Goal: Task Accomplishment & Management: Manage account settings

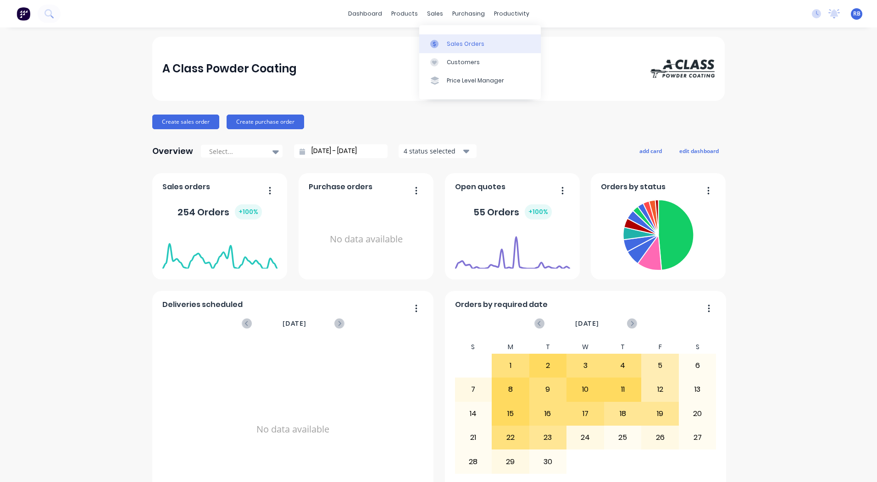
click at [460, 40] on div "Sales Orders" at bounding box center [466, 44] width 38 height 8
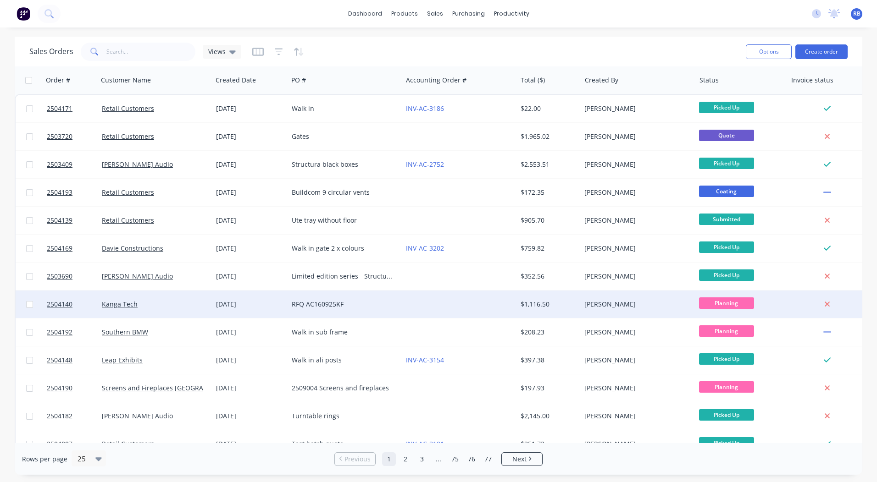
click at [160, 301] on div "Kanga Tech" at bounding box center [153, 304] width 102 height 9
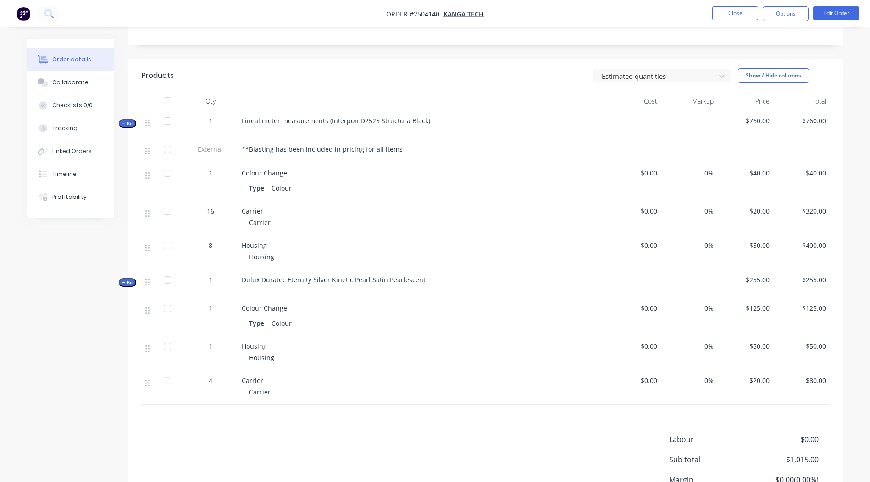
scroll to position [209, 0]
click at [750, 17] on button "Close" at bounding box center [735, 13] width 46 height 14
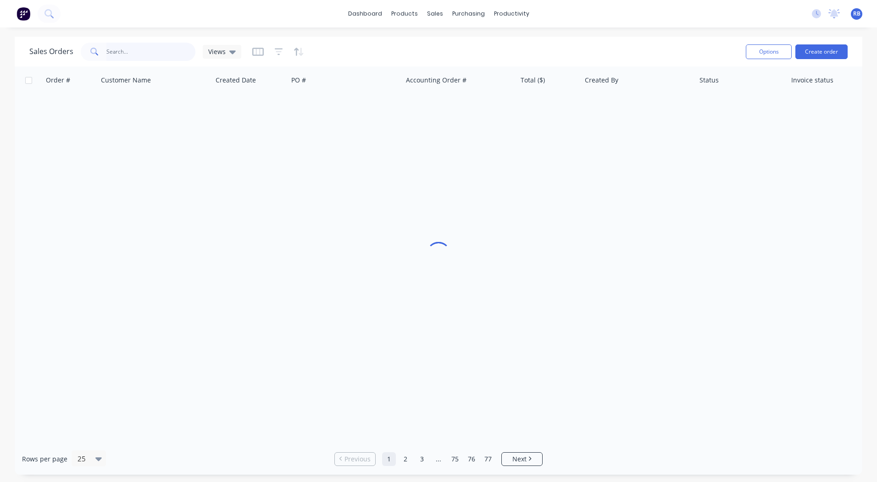
click at [130, 54] on input "text" at bounding box center [150, 52] width 89 height 18
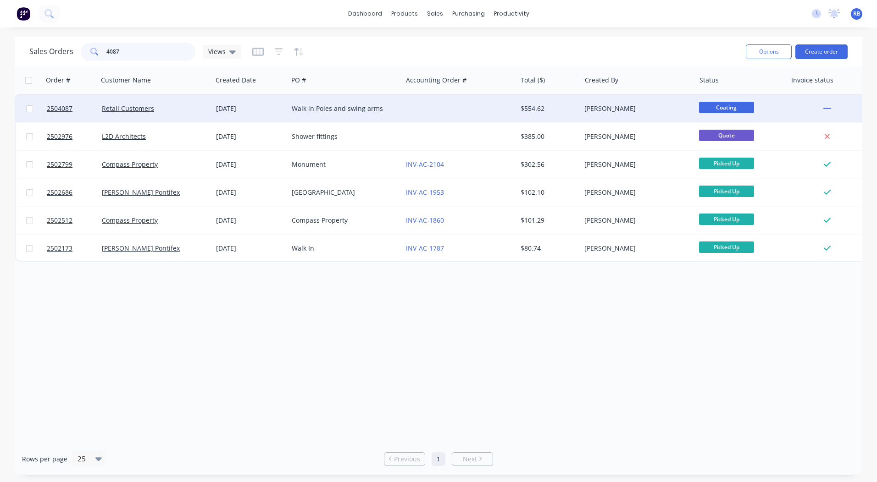
type input "4087"
click at [443, 118] on div at bounding box center [459, 109] width 114 height 28
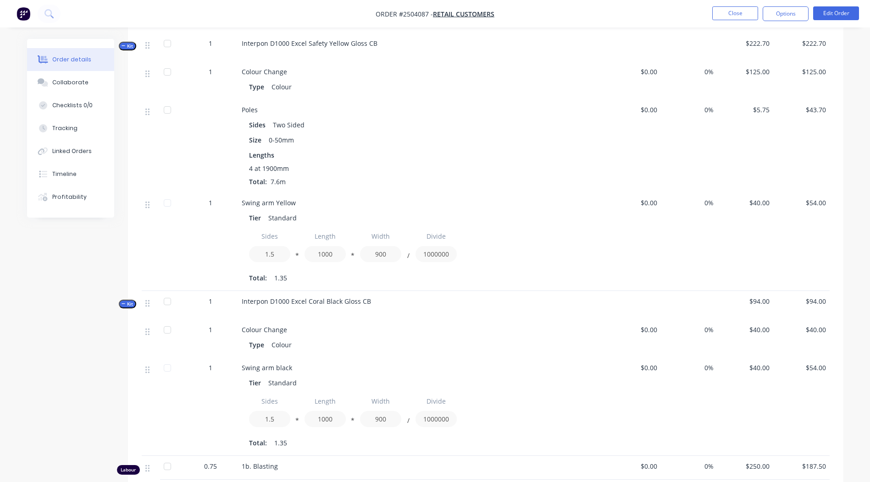
scroll to position [413, 0]
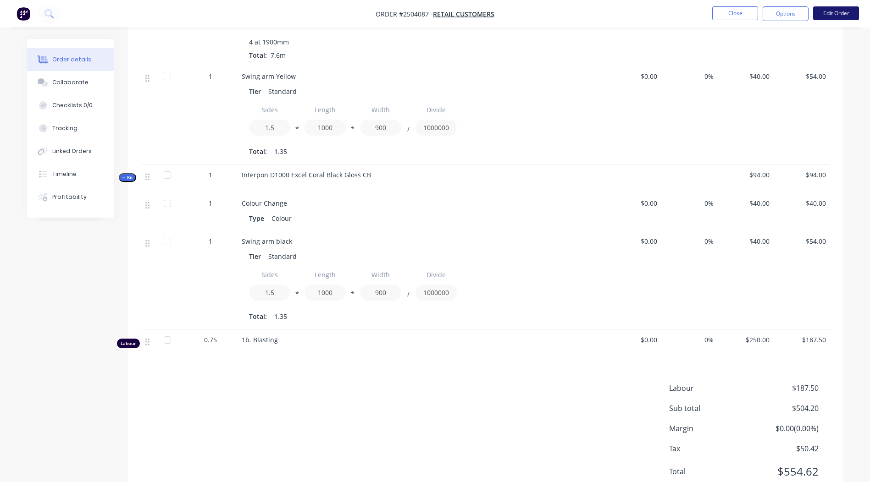
click at [847, 9] on button "Edit Order" at bounding box center [836, 13] width 46 height 14
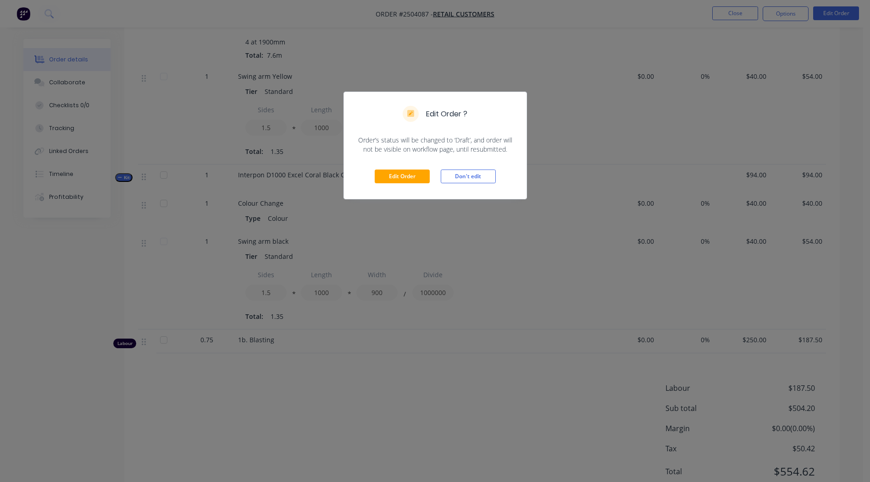
click at [376, 185] on div "Edit Order Don't edit" at bounding box center [435, 176] width 182 height 45
click at [387, 179] on button "Edit Order" at bounding box center [402, 177] width 55 height 14
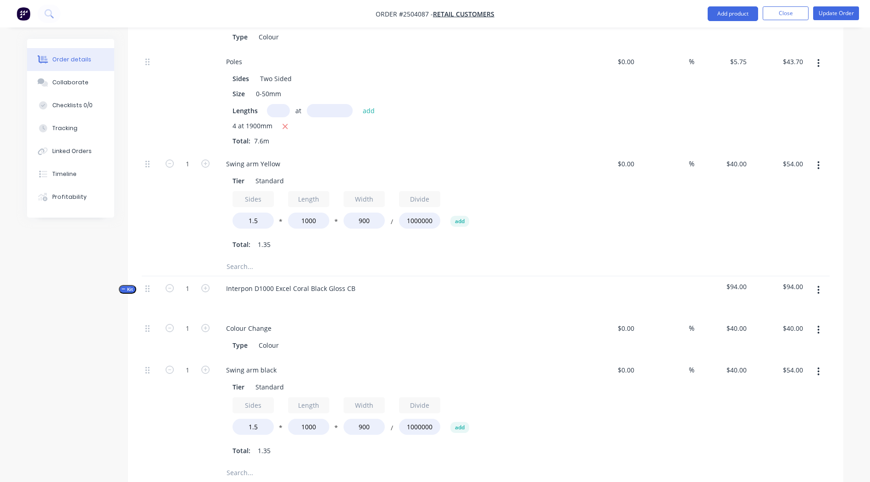
scroll to position [596, 0]
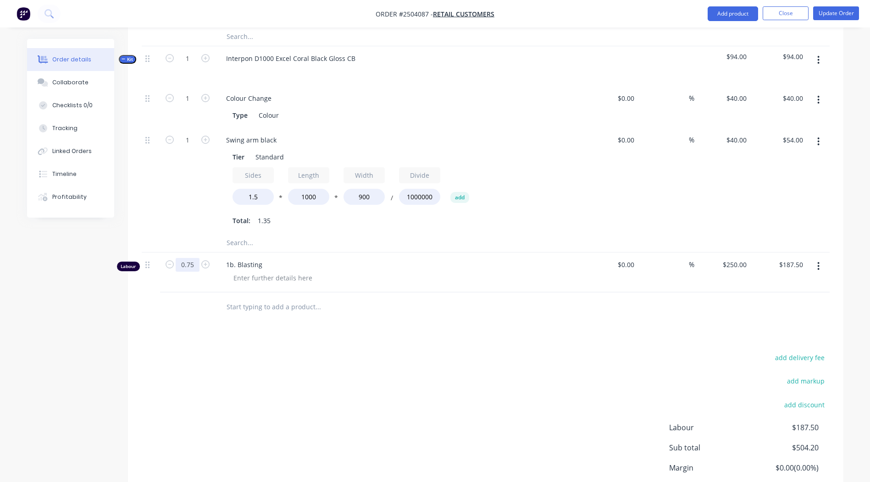
click at [190, 258] on input "0.75" at bounding box center [188, 265] width 24 height 14
type input "0.5"
click at [391, 352] on div "add delivery fee add markup add discount Labour $187.50 Sub total $504.20 Margi…" at bounding box center [486, 440] width 688 height 177
type input "$125.00"
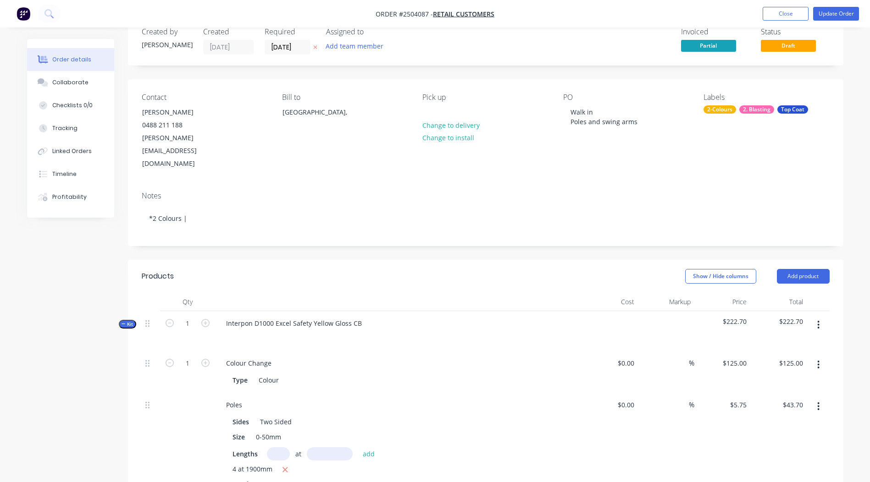
scroll to position [0, 0]
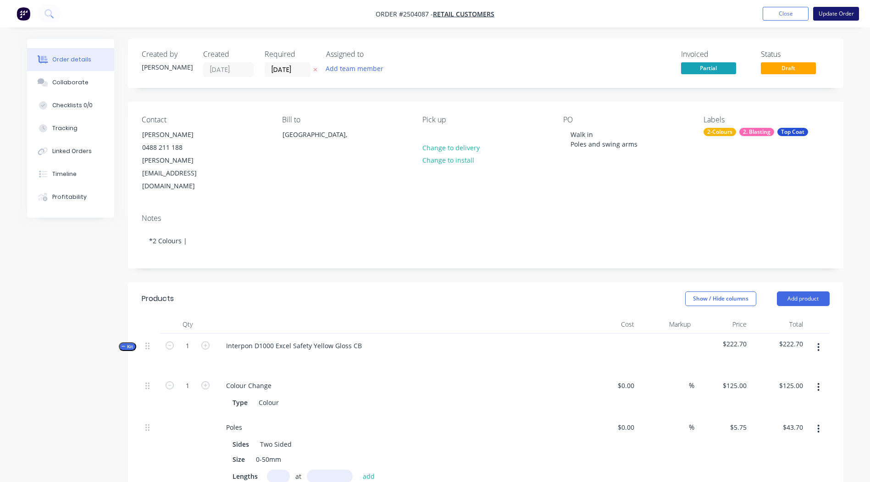
click at [826, 12] on button "Update Order" at bounding box center [836, 14] width 46 height 14
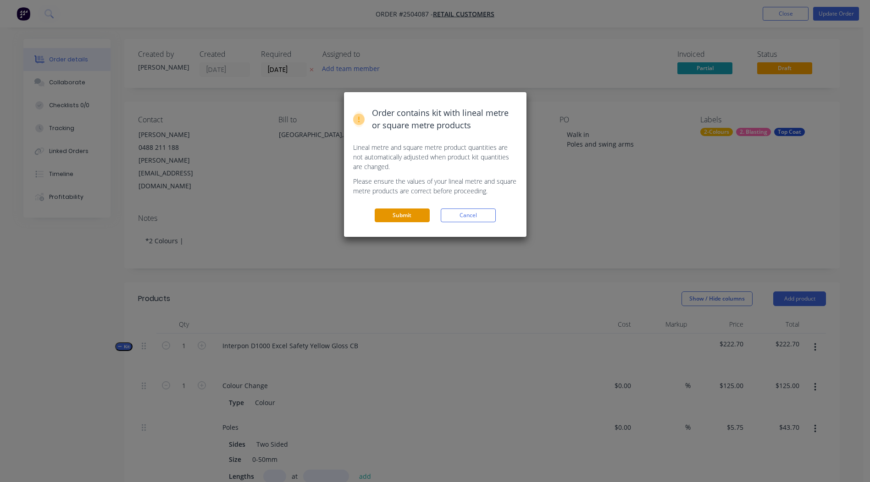
click at [394, 211] on button "Submit" at bounding box center [402, 216] width 55 height 14
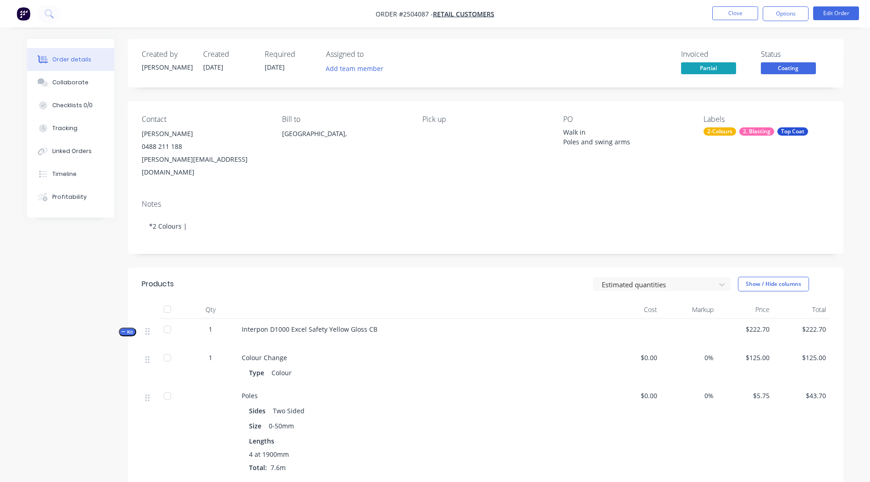
click at [791, 68] on span "Coating" at bounding box center [788, 67] width 55 height 11
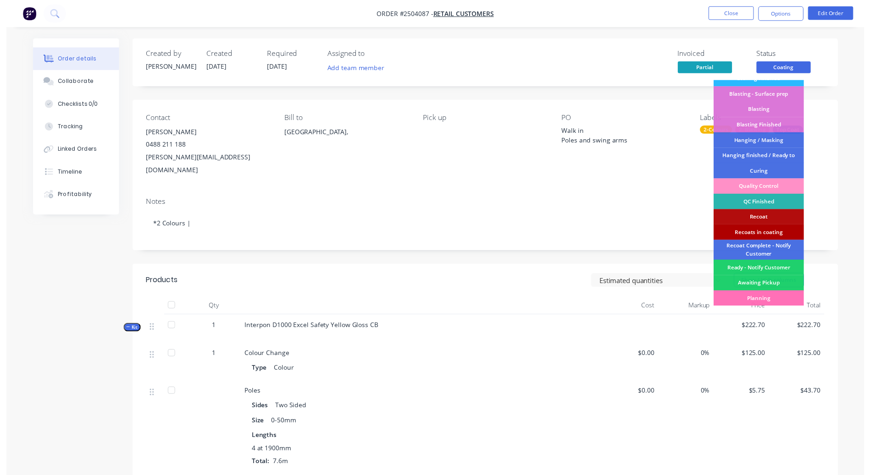
scroll to position [227, 0]
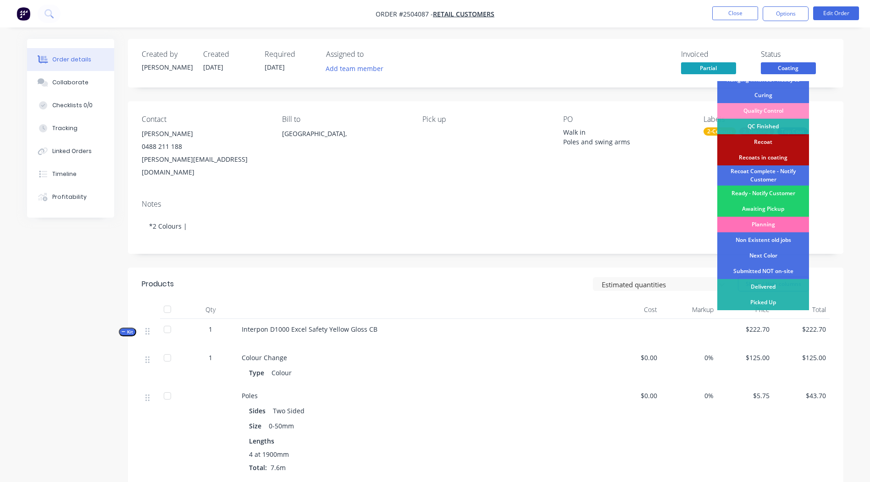
click at [762, 193] on div "Ready - Notify Customer" at bounding box center [763, 194] width 92 height 16
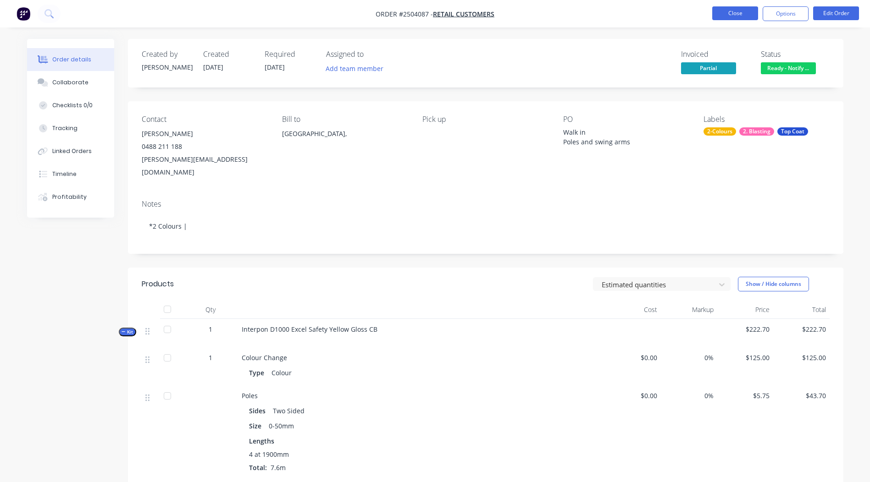
click at [731, 8] on button "Close" at bounding box center [735, 13] width 46 height 14
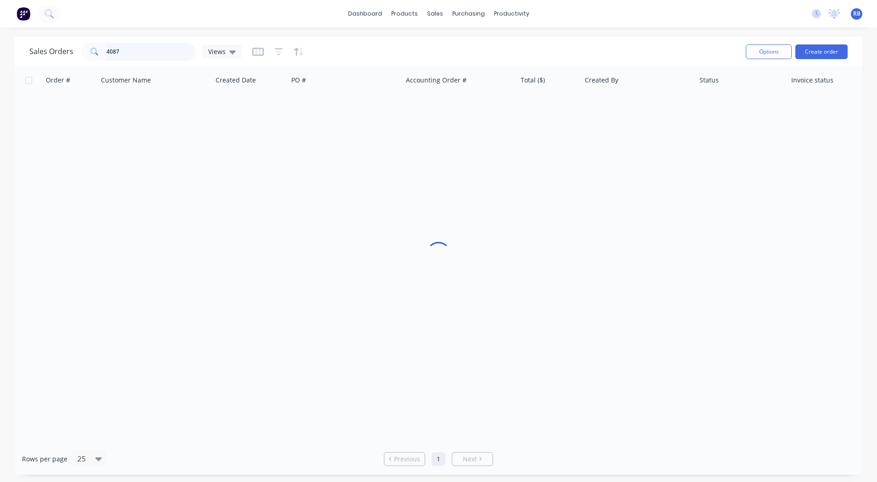
click at [5, 48] on div "Sales Orders 4087 Views Options Create order Order # Customer Name Created Date…" at bounding box center [438, 256] width 877 height 438
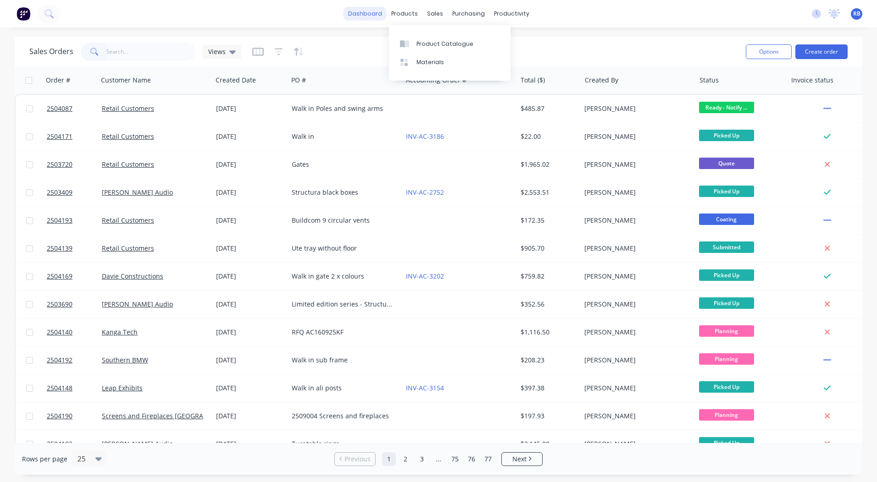
click at [379, 17] on link "dashboard" at bounding box center [364, 14] width 43 height 14
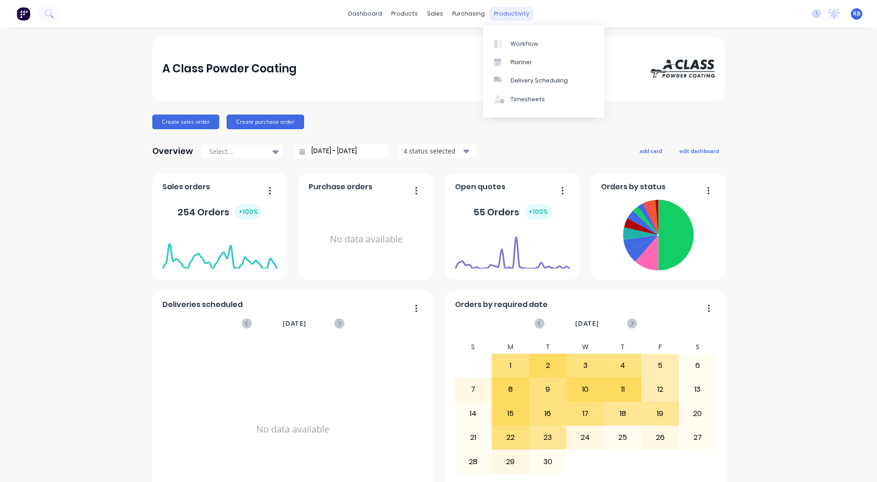
click at [508, 12] on div "productivity" at bounding box center [511, 14] width 44 height 14
click at [526, 42] on div "Workflow" at bounding box center [524, 44] width 28 height 8
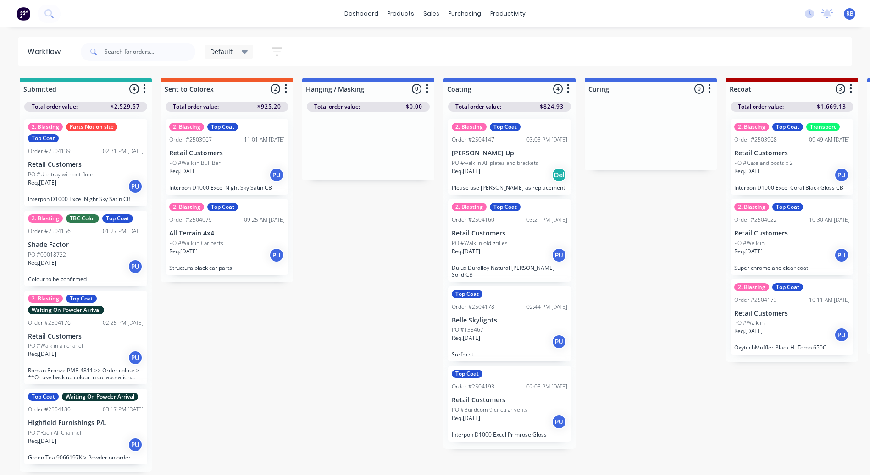
drag, startPoint x: 235, startPoint y: 48, endPoint x: 241, endPoint y: 56, distance: 9.5
click at [236, 48] on div "Default" at bounding box center [229, 52] width 38 height 8
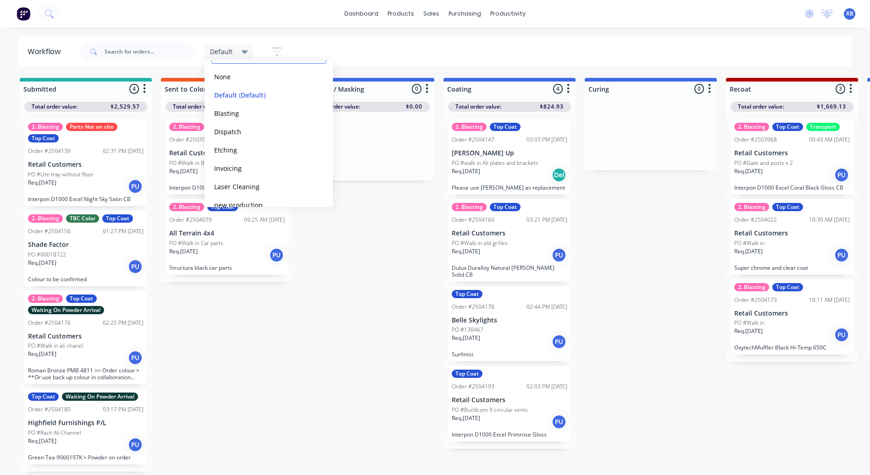
scroll to position [130, 0]
click at [250, 176] on button "Production View" at bounding box center [260, 173] width 98 height 11
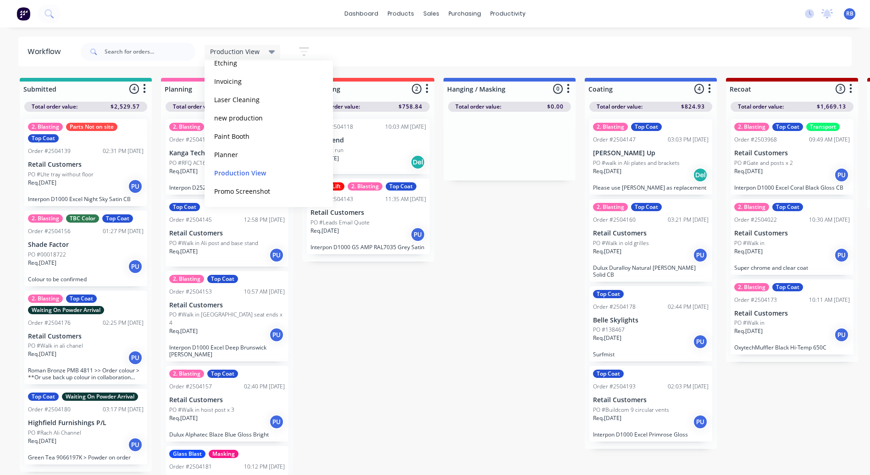
click at [426, 43] on div "Production View Save new view None edit Default (Default) edit Blasting edit Di…" at bounding box center [465, 52] width 773 height 28
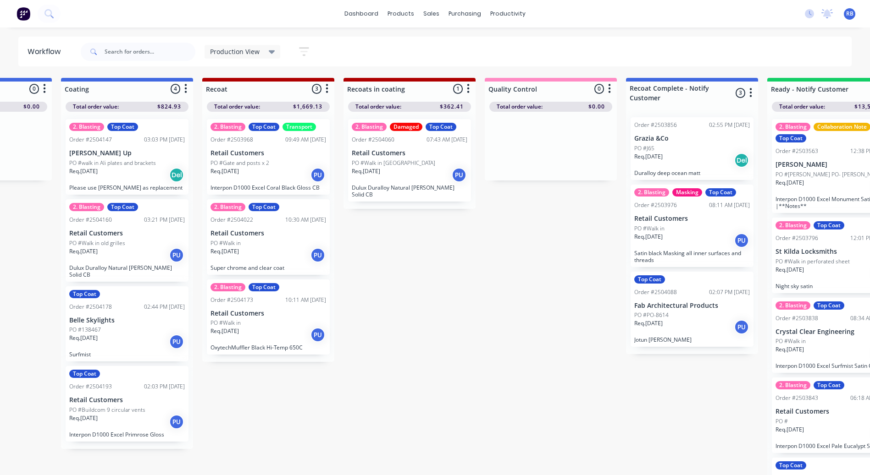
scroll to position [0, 541]
